Goal: Transaction & Acquisition: Purchase product/service

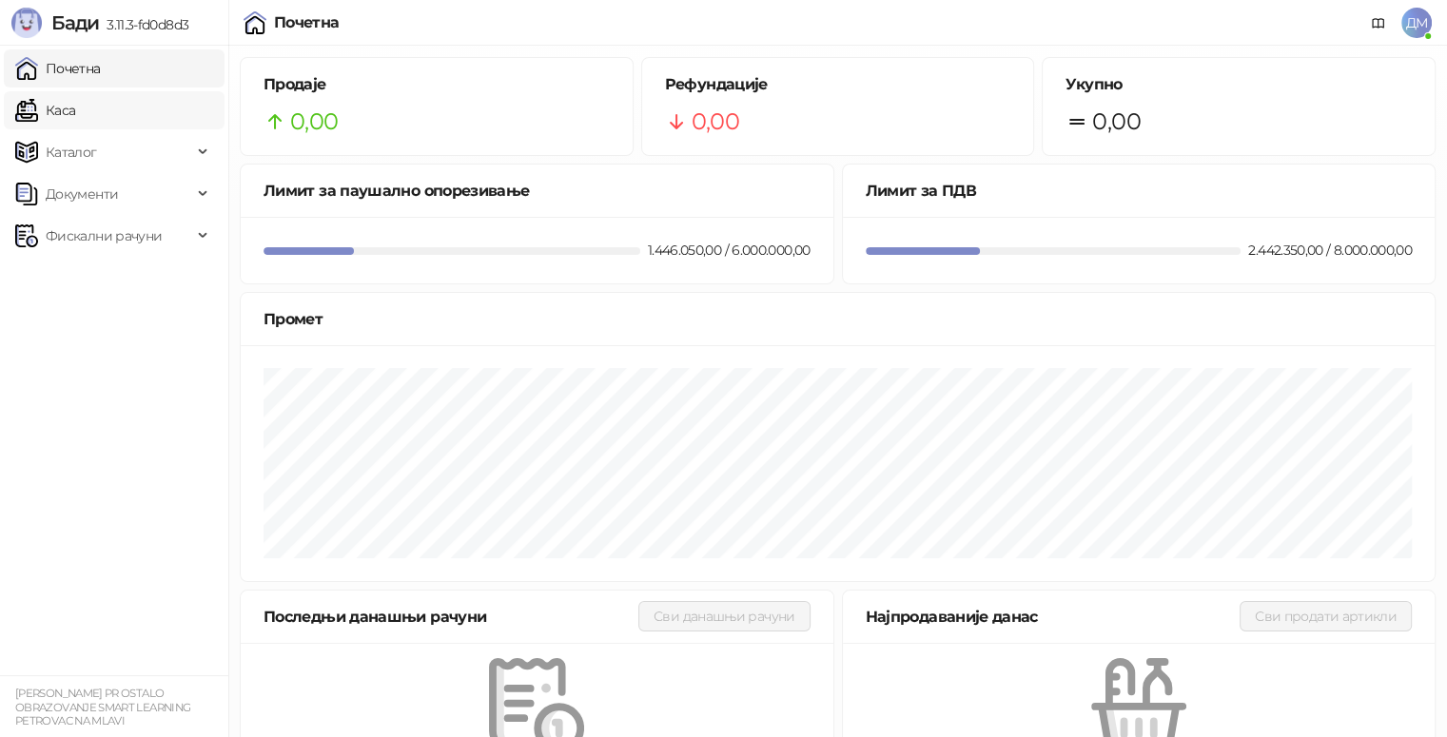
click at [75, 119] on link "Каса" at bounding box center [45, 110] width 60 height 38
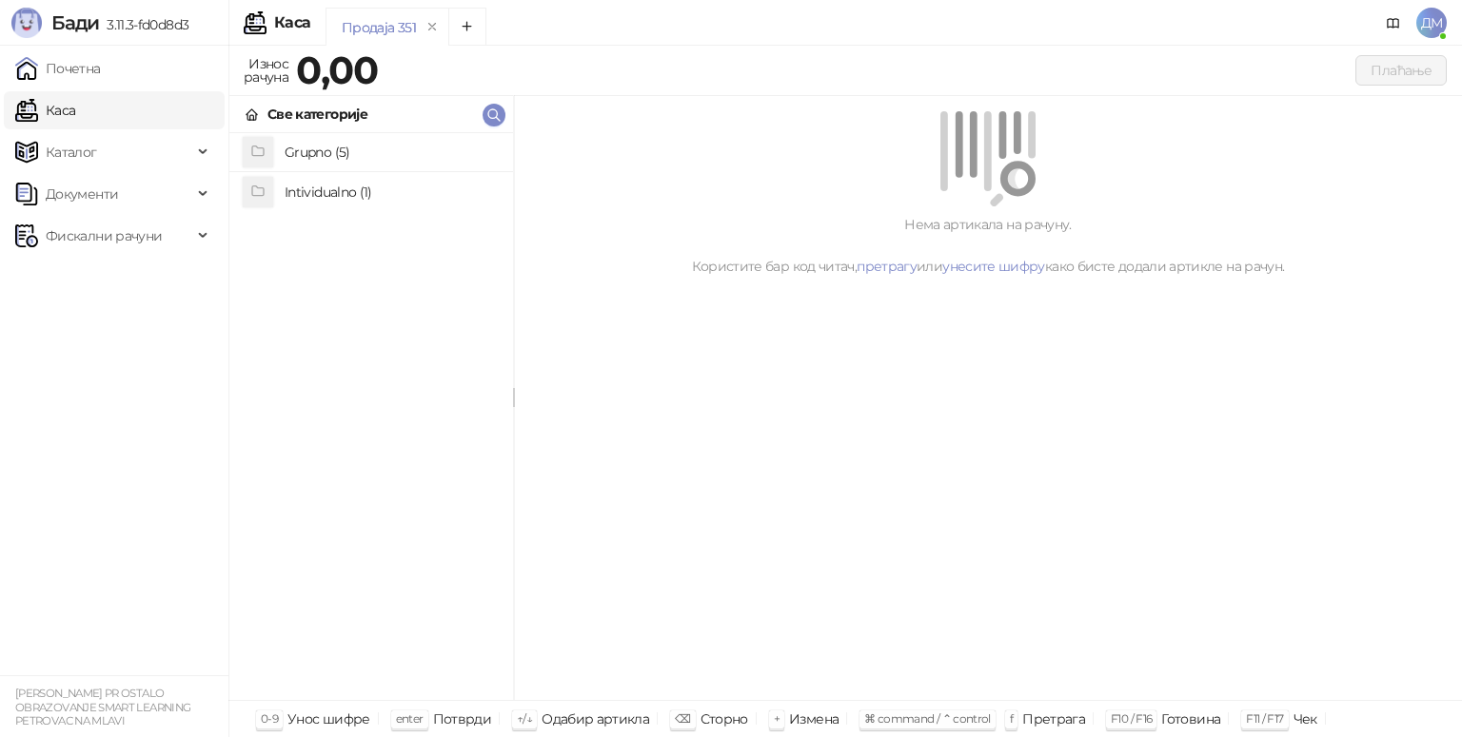
click at [350, 154] on h4 "Grupno (5)" at bounding box center [391, 152] width 213 height 30
click at [369, 227] on h4 "Junior" at bounding box center [391, 230] width 213 height 30
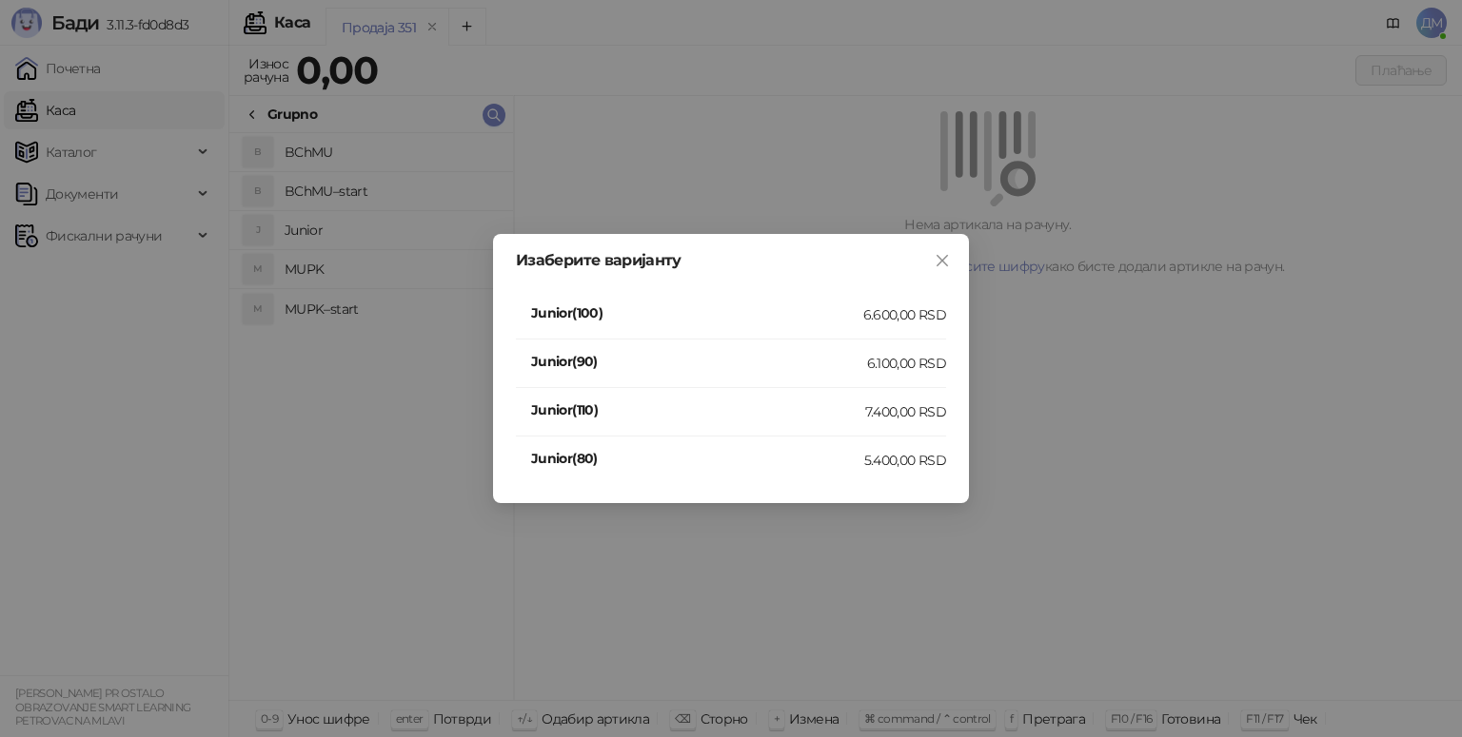
click at [835, 412] on h4 "Junior(110)" at bounding box center [698, 410] width 334 height 21
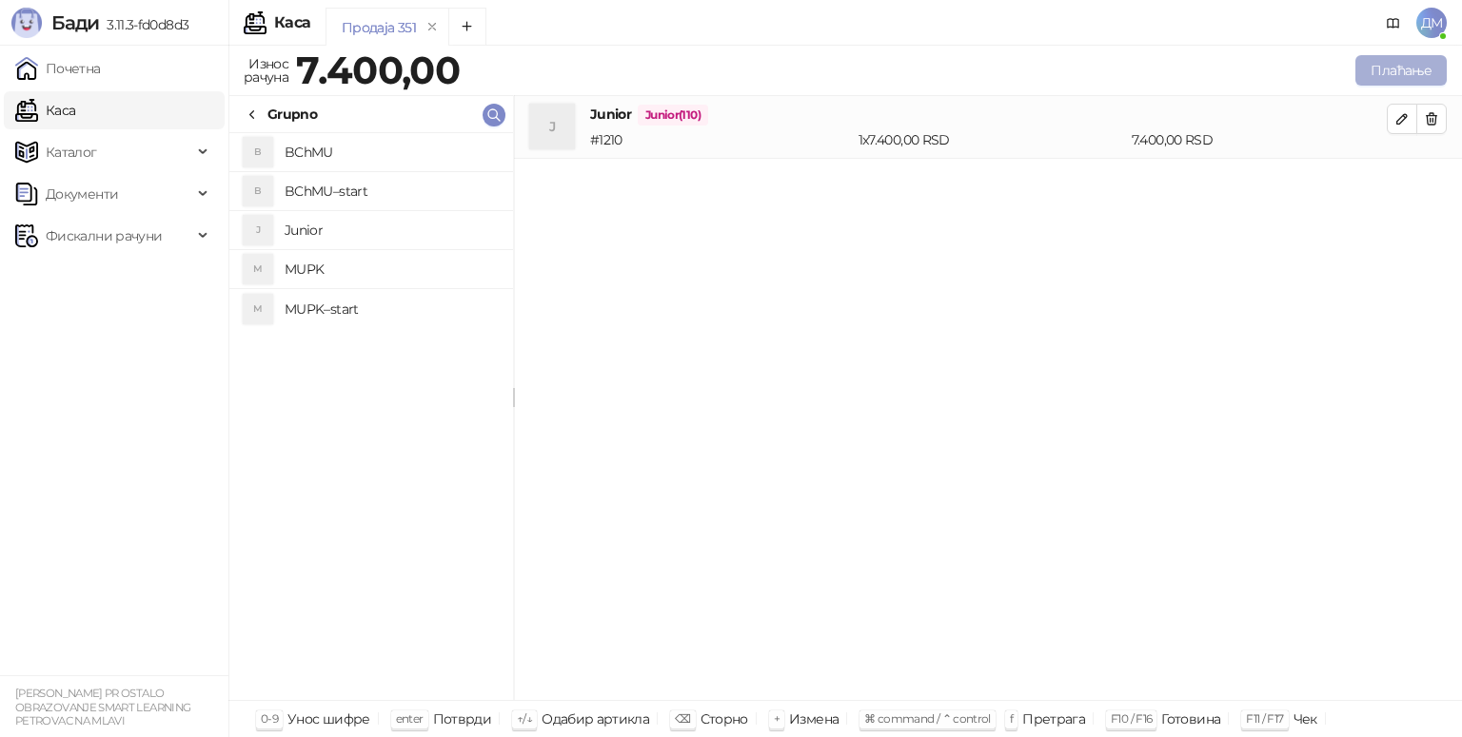
click at [1404, 76] on button "Плаћање" at bounding box center [1400, 70] width 91 height 30
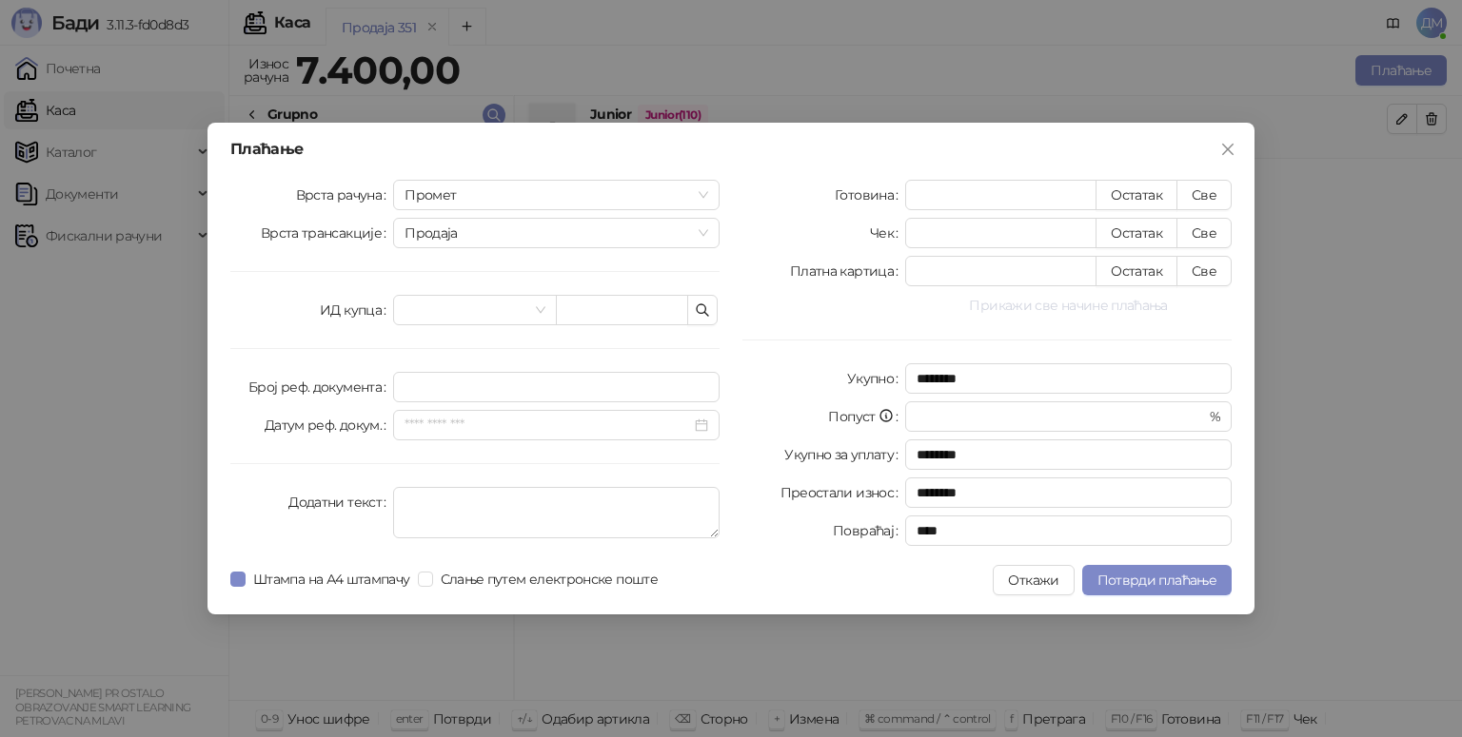
click at [1041, 306] on button "Прикажи све начине плаћања" at bounding box center [1068, 305] width 326 height 23
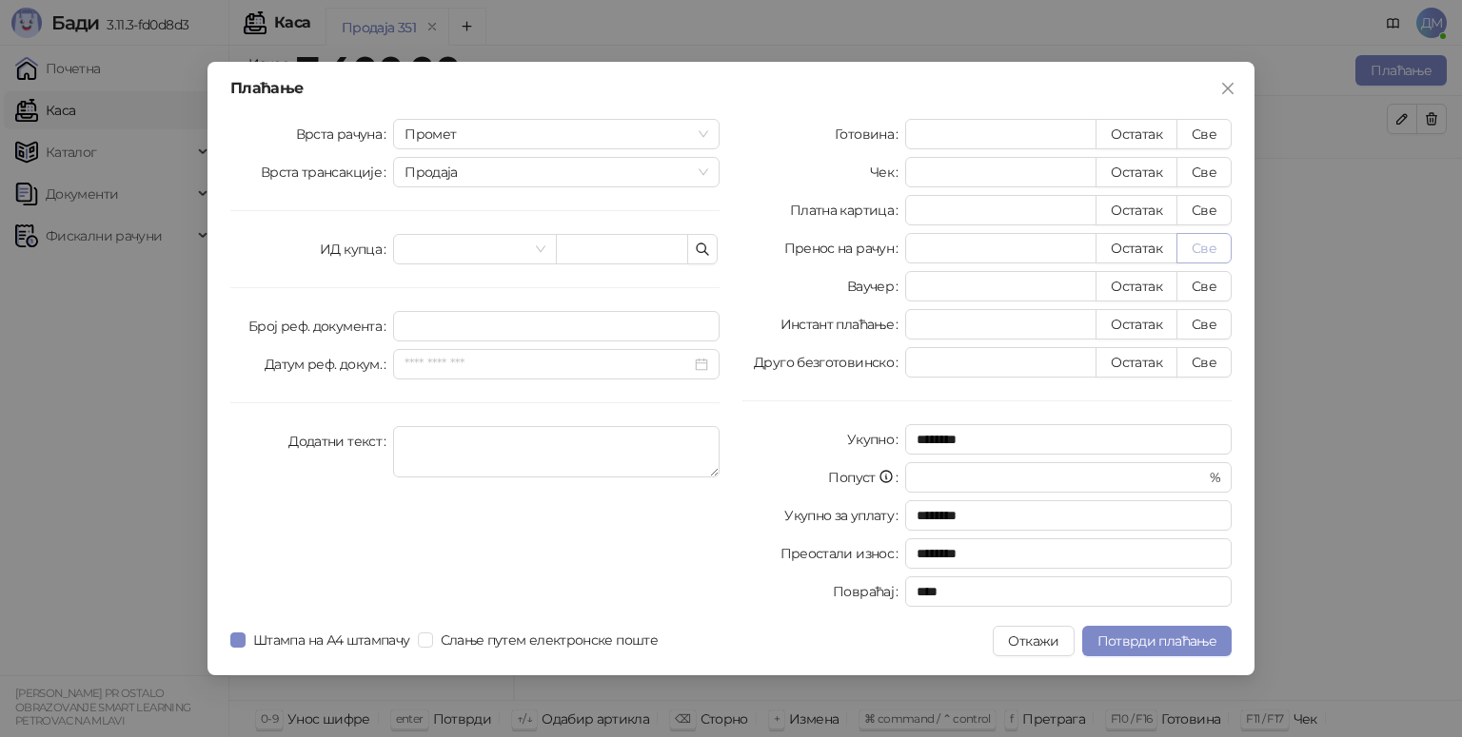
click at [1213, 243] on button "Све" at bounding box center [1203, 248] width 55 height 30
type input "****"
click at [1213, 644] on span "Потврди плаћање" at bounding box center [1156, 641] width 119 height 17
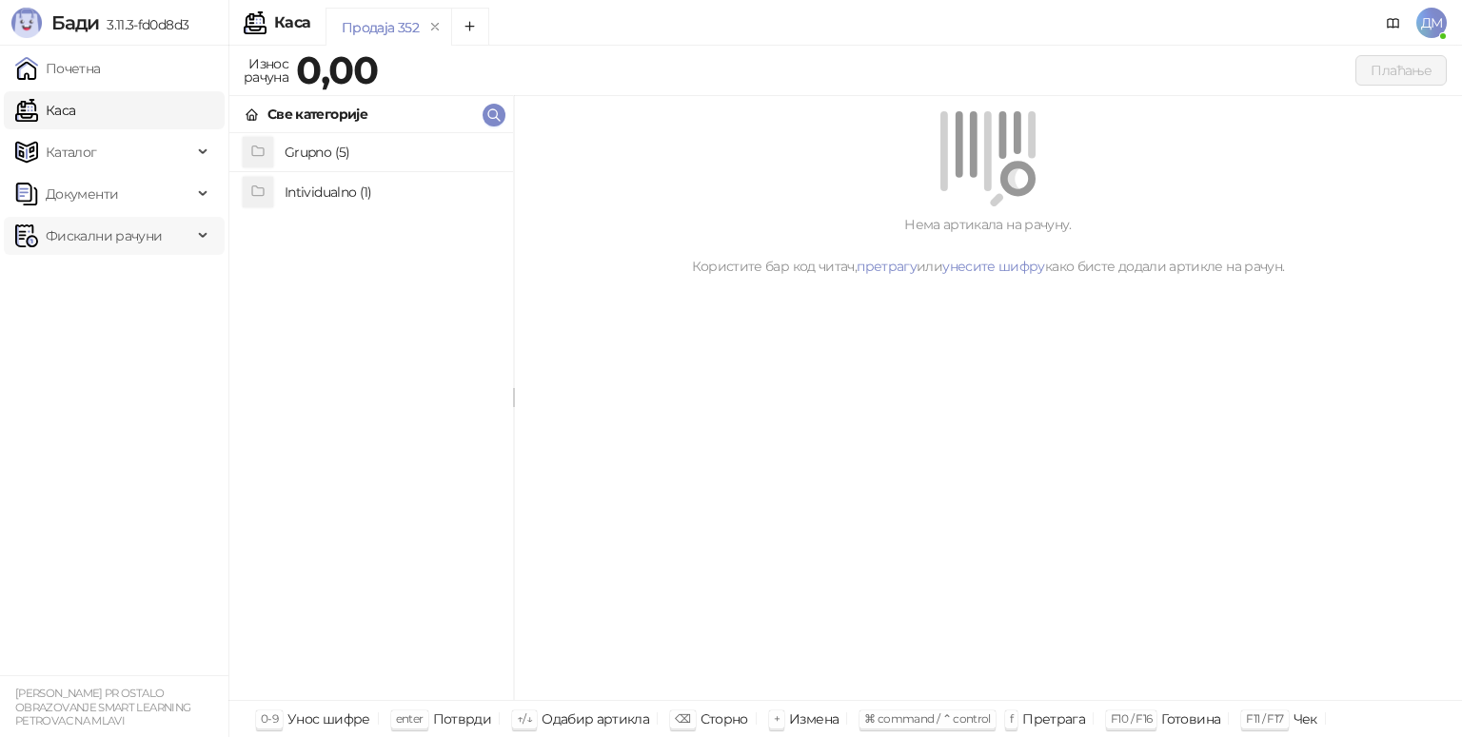
click at [108, 237] on span "Фискални рачуни" at bounding box center [104, 236] width 116 height 38
click at [96, 289] on link "Издати рачуни" at bounding box center [87, 278] width 128 height 38
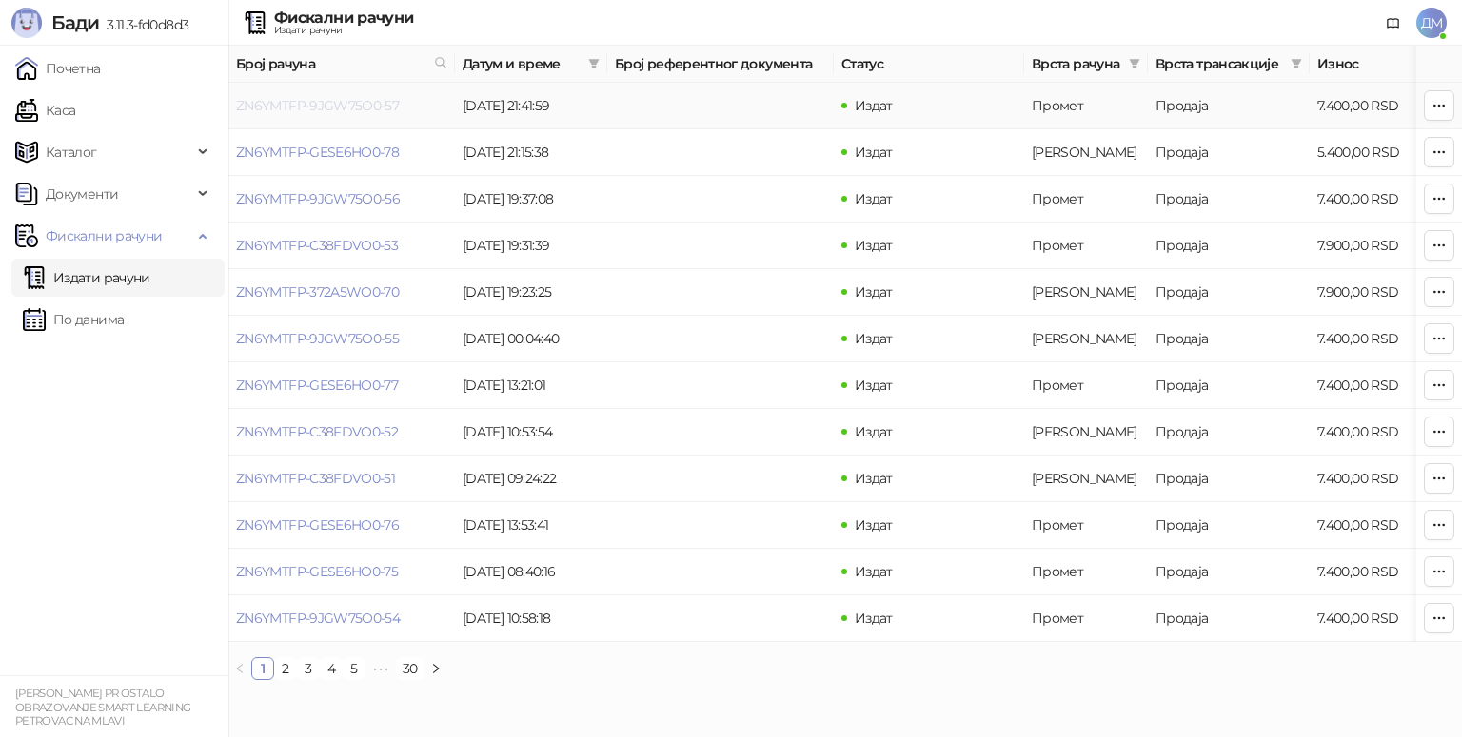
click at [321, 108] on link "ZN6YMTFP-9JGW75O0-57" at bounding box center [317, 105] width 163 height 17
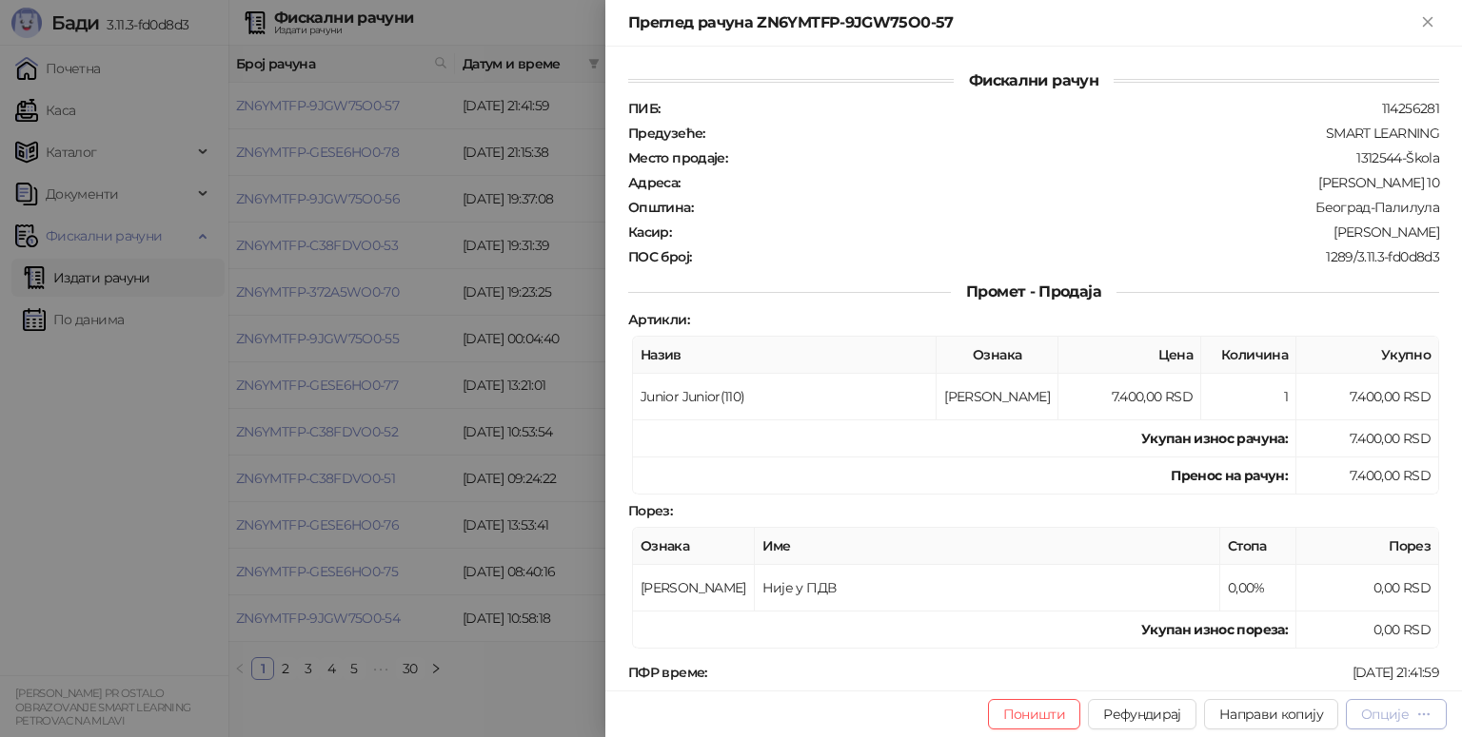
click at [1374, 725] on button "Опције" at bounding box center [1395, 714] width 101 height 30
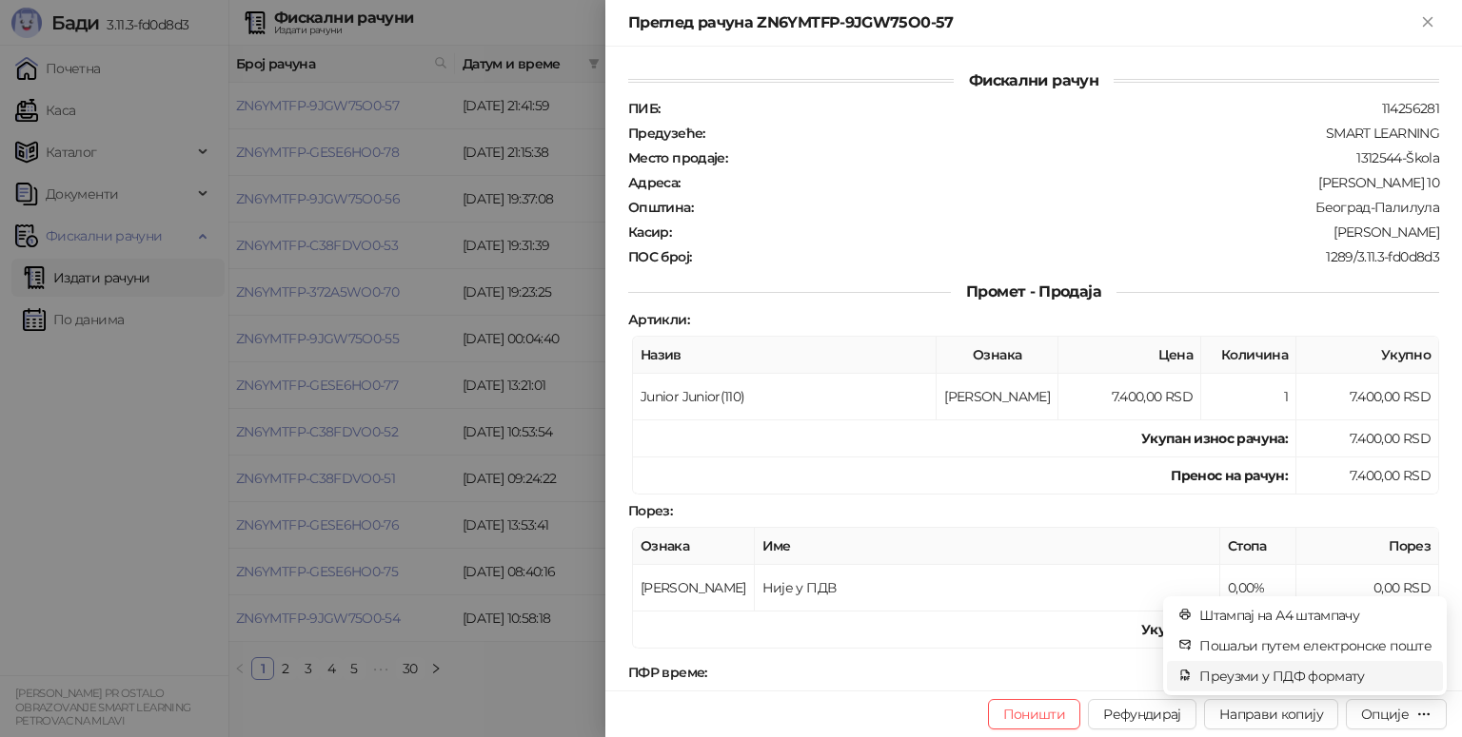
click at [1345, 672] on span "Преузми у ПДФ формату" at bounding box center [1315, 676] width 232 height 21
